Goal: Task Accomplishment & Management: Use online tool/utility

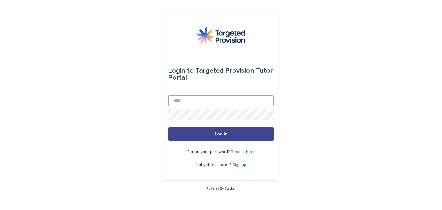
type input "**********"
click at [219, 136] on span "Log in" at bounding box center [221, 134] width 13 height 5
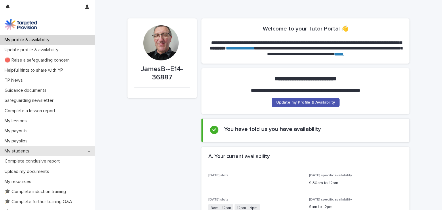
click at [23, 153] on p "My students" at bounding box center [18, 151] width 32 height 5
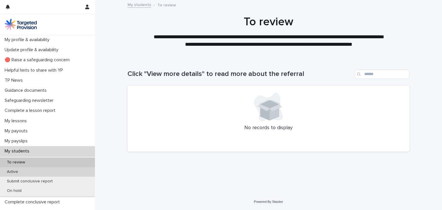
click at [12, 170] on p "Active" at bounding box center [12, 172] width 20 height 5
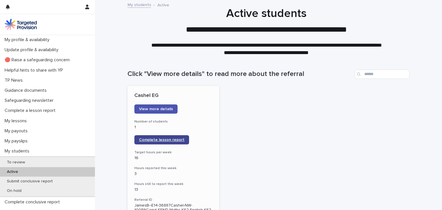
click at [160, 138] on span "Complete lesson report" at bounding box center [161, 140] width 45 height 4
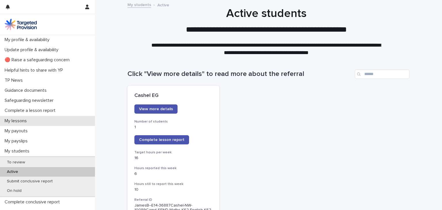
click at [22, 122] on p "My lessons" at bounding box center [16, 120] width 29 height 5
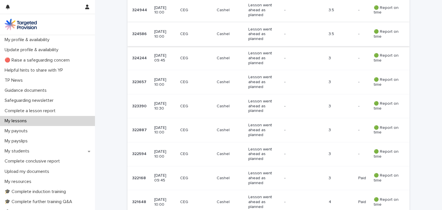
scroll to position [217, 0]
click at [161, 83] on p "06 October 2025 10:00" at bounding box center [164, 82] width 21 height 10
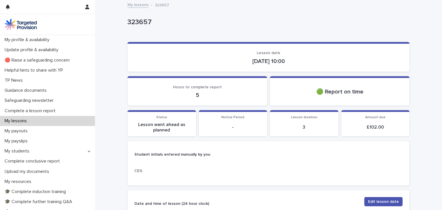
drag, startPoint x: 405, startPoint y: 153, endPoint x: 432, endPoint y: 142, distance: 29.1
click at [21, 119] on p "My lessons" at bounding box center [16, 120] width 29 height 5
